Goal: Information Seeking & Learning: Learn about a topic

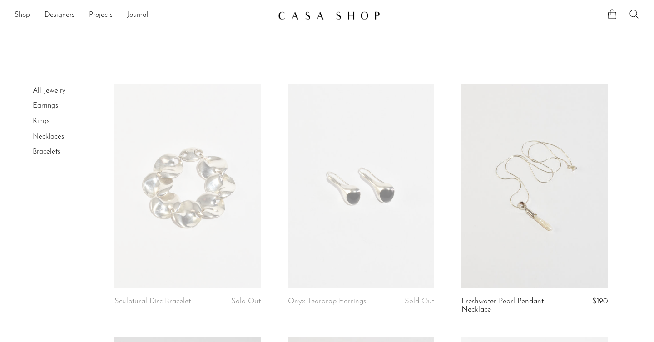
click at [266, 181] on article "Sculptural Disc Bracelet Sold Out" at bounding box center [187, 210] width 173 height 253
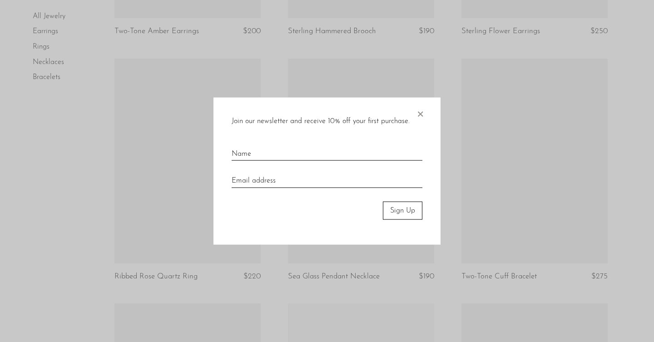
scroll to position [892, 0]
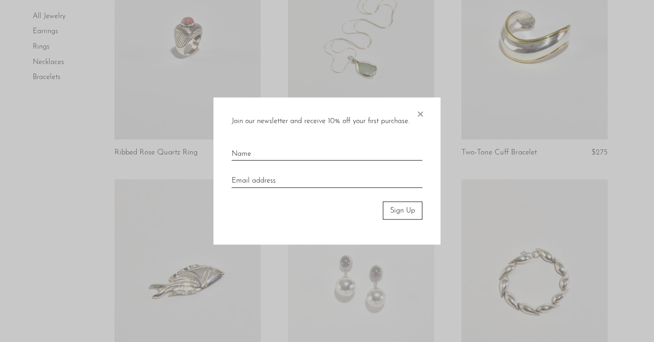
click at [422, 110] on span "×" at bounding box center [419, 111] width 9 height 29
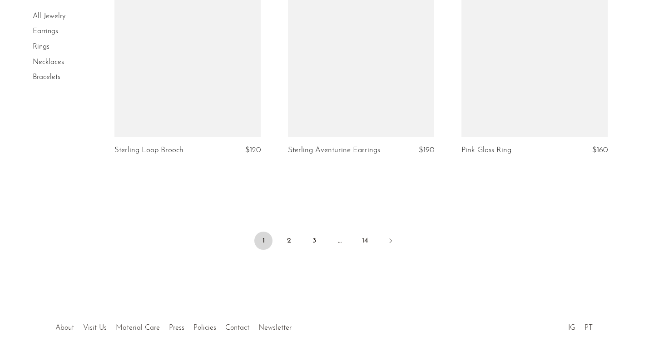
scroll to position [2838, 0]
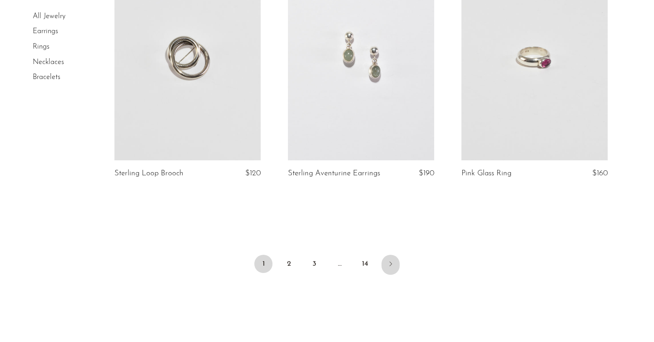
click at [393, 260] on icon "Next" at bounding box center [390, 263] width 7 height 7
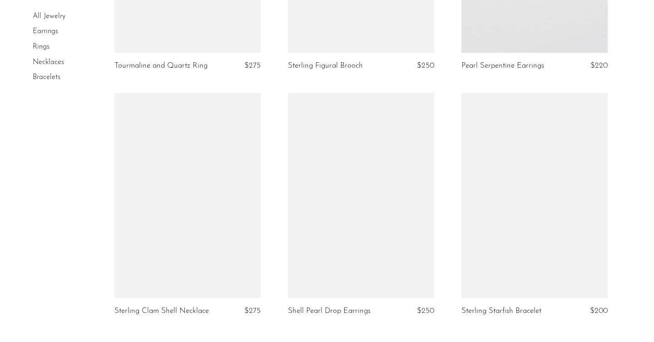
scroll to position [2900, 0]
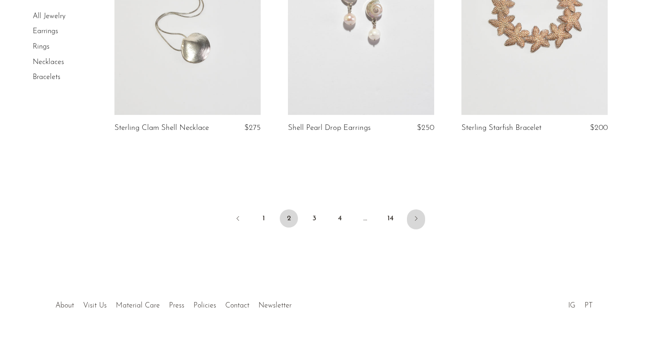
click at [418, 217] on icon "Next" at bounding box center [415, 218] width 7 height 7
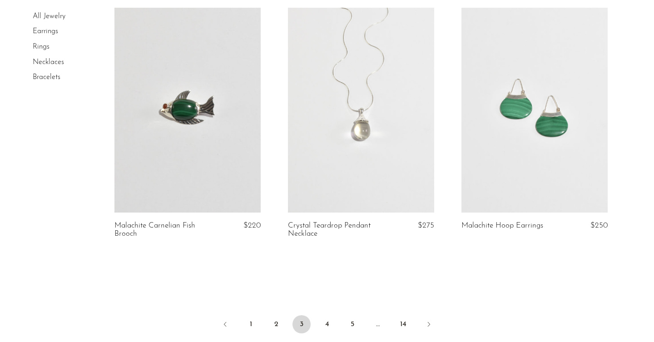
scroll to position [2949, 0]
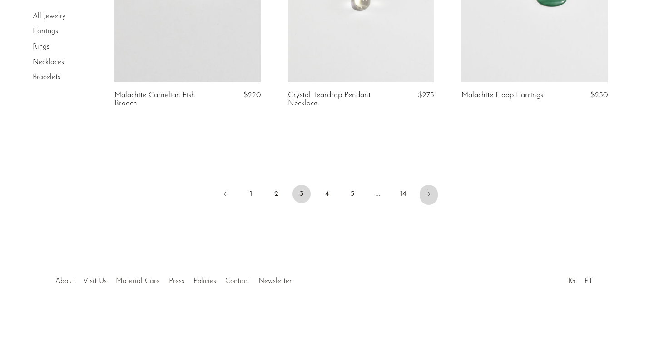
click at [430, 190] on icon "Next" at bounding box center [428, 193] width 7 height 7
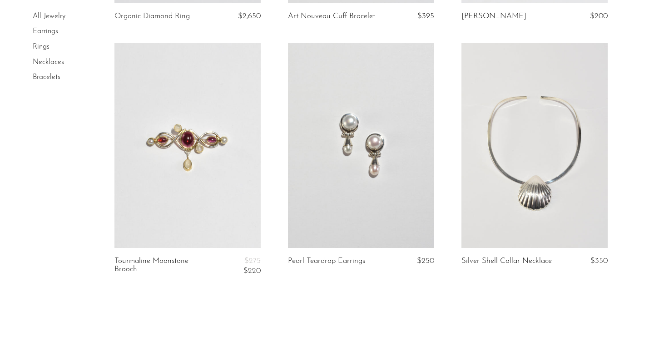
scroll to position [2955, 0]
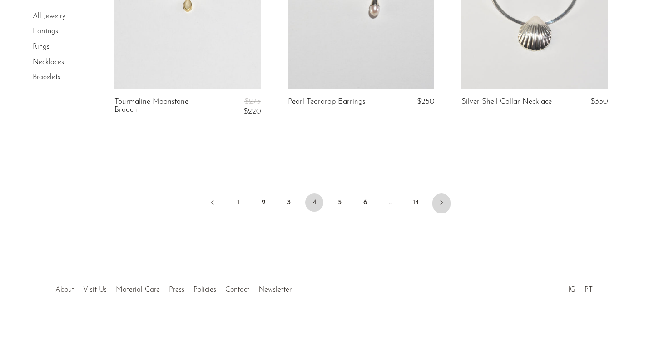
click at [439, 193] on link "Next" at bounding box center [441, 203] width 18 height 20
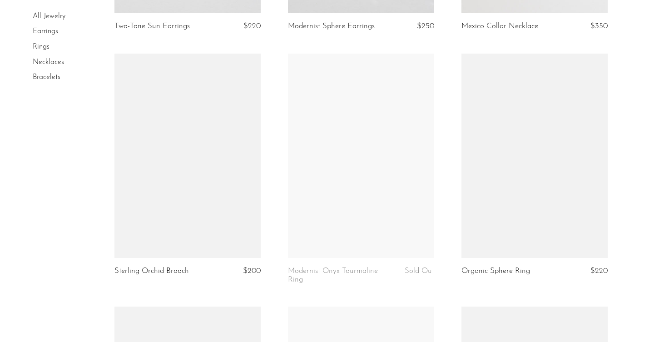
scroll to position [1164, 0]
